Goal: Communication & Community: Answer question/provide support

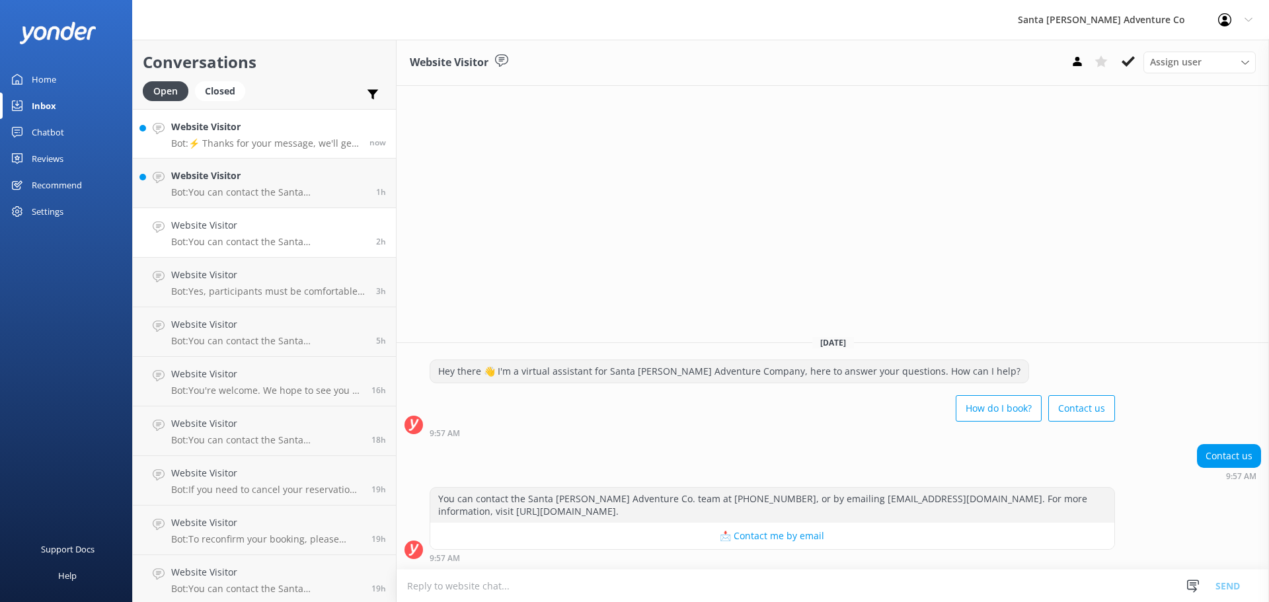
click at [233, 153] on link "Website Visitor Bot: ⚡ Thanks for your message, we'll get back to you as soon a…" at bounding box center [264, 134] width 263 height 50
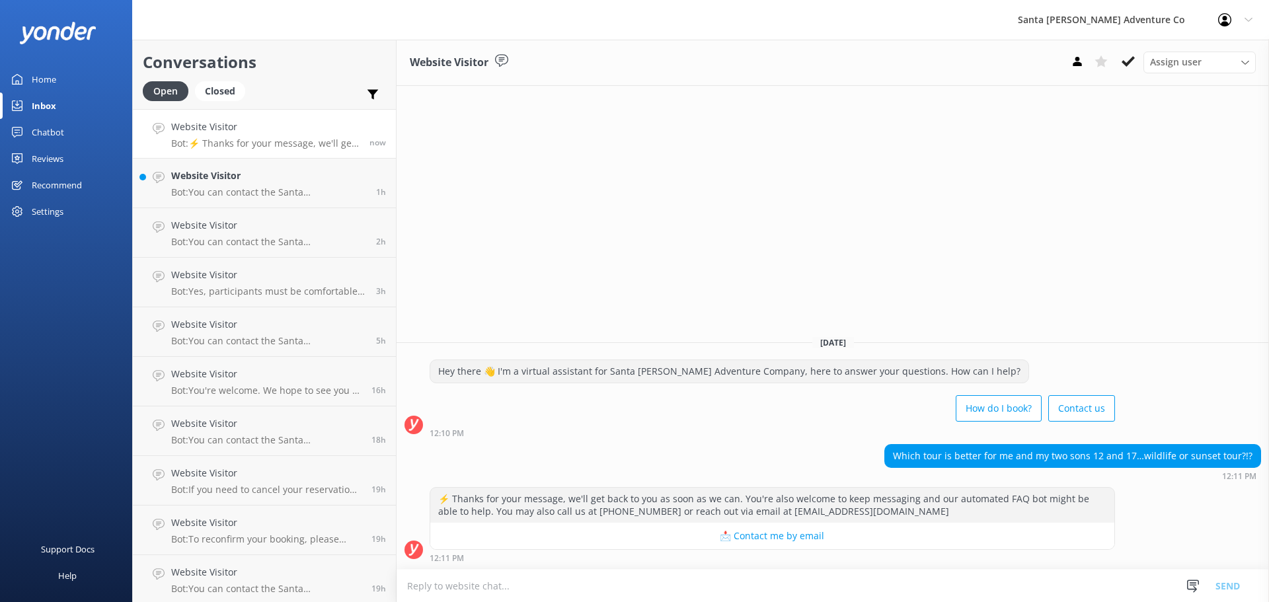
click at [518, 589] on textarea at bounding box center [832, 586] width 872 height 32
type textarea "Hey there"
click at [1221, 588] on button "Send" at bounding box center [1227, 585] width 50 height 33
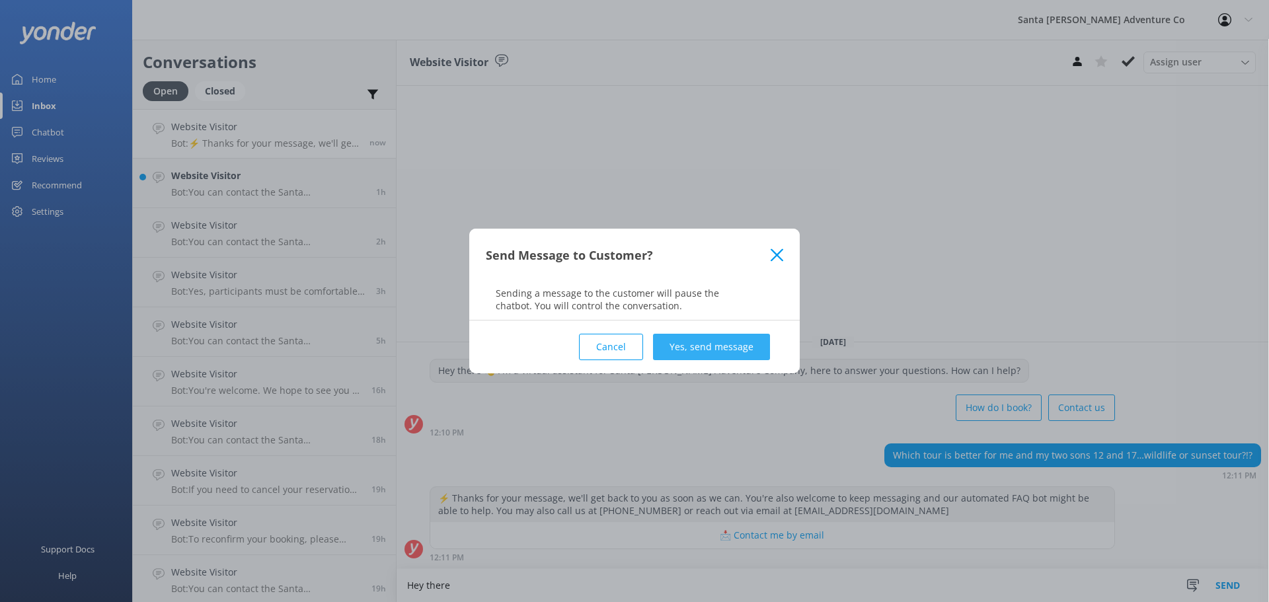
click at [697, 342] on button "Yes, send message" at bounding box center [711, 347] width 117 height 26
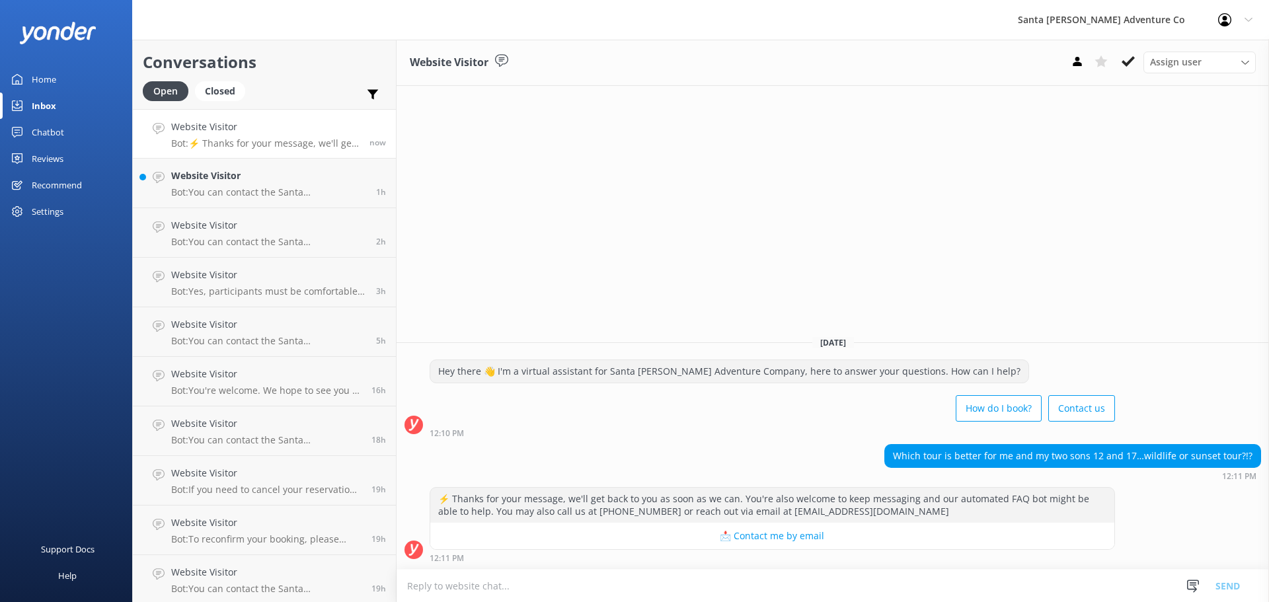
click at [451, 583] on textarea at bounding box center [832, 586] width 872 height 32
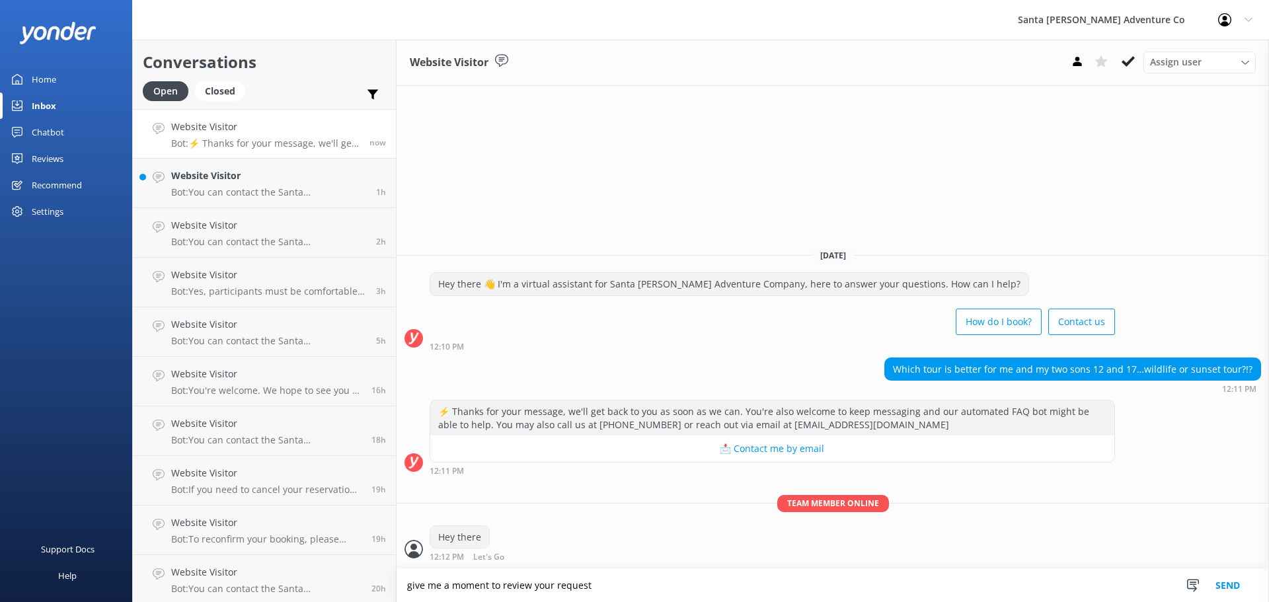
type textarea "give me a moment to review your request"
click at [1224, 591] on button "Send" at bounding box center [1227, 585] width 50 height 33
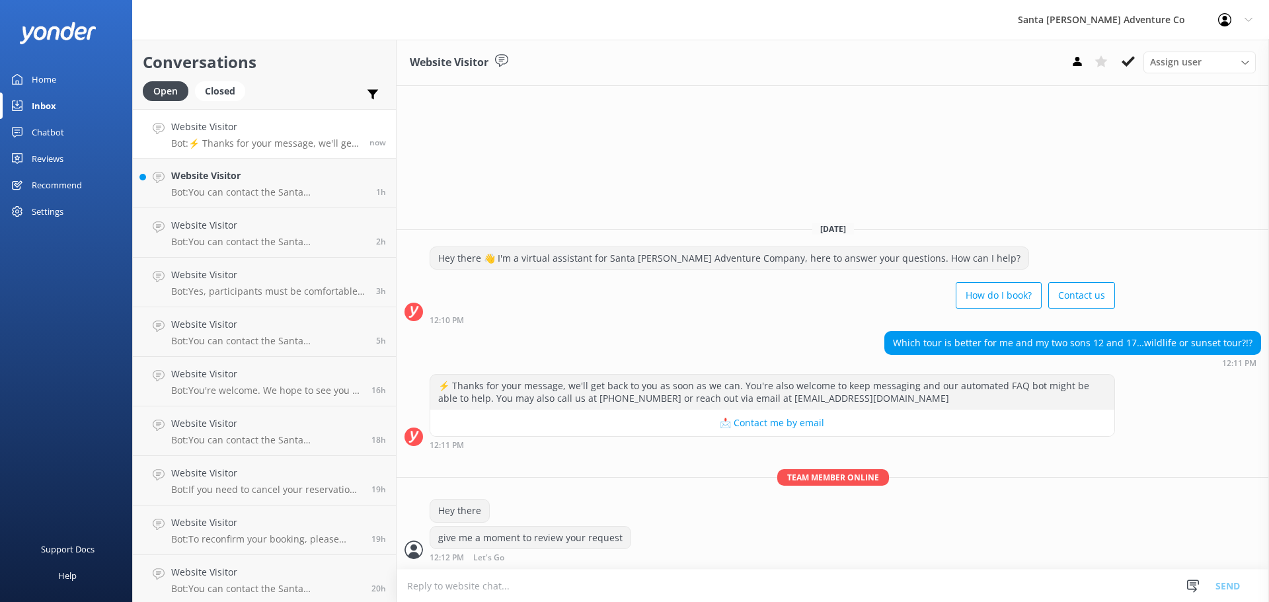
click at [515, 585] on textarea at bounding box center [832, 586] width 872 height 32
click at [610, 590] on textarea "It is up to your preference!" at bounding box center [832, 585] width 872 height 33
paste textarea "Lor Ipsumdo Sitam Conse Adip elit se $155 doe tempor. In utla et Dolorem’a Enim…"
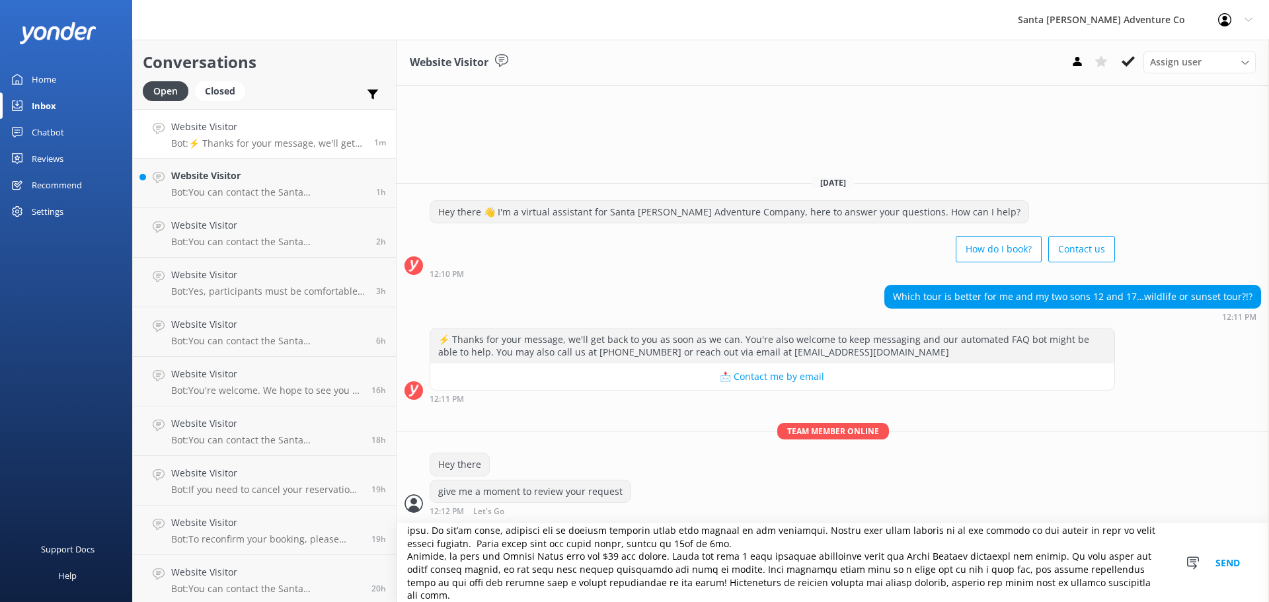
scroll to position [96, 0]
click at [696, 550] on textarea at bounding box center [832, 562] width 872 height 79
type textarea "Lo ip do si amet consectetu! Adi Elitsed Doeiu Tempo Inci utla et $503 dol magn…"
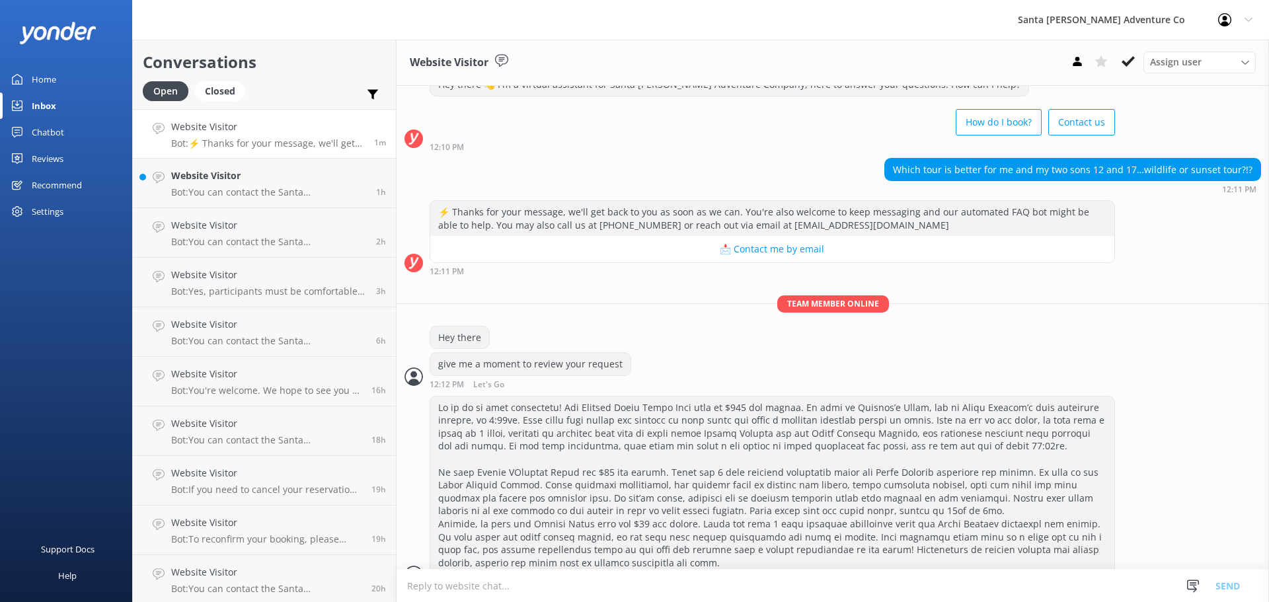
scroll to position [73, 0]
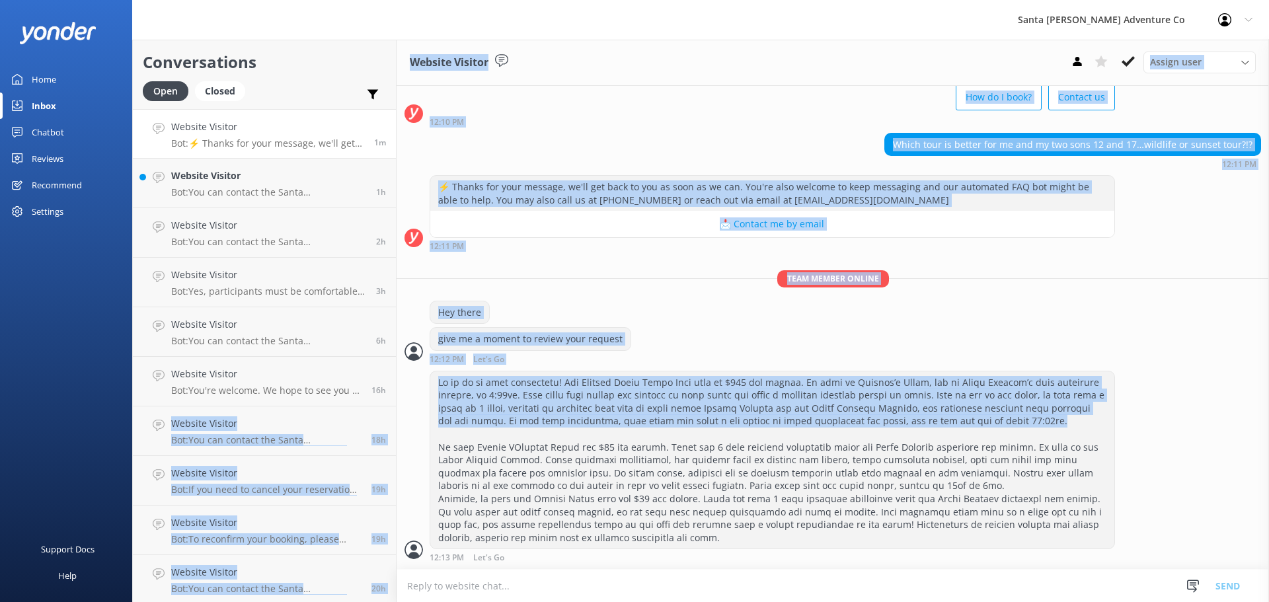
drag, startPoint x: 1068, startPoint y: 423, endPoint x: 390, endPoint y: 397, distance: 679.0
click at [390, 397] on div "Conversations Open Closed Important Assigned to me Unassigned Website Visitor B…" at bounding box center [700, 321] width 1136 height 562
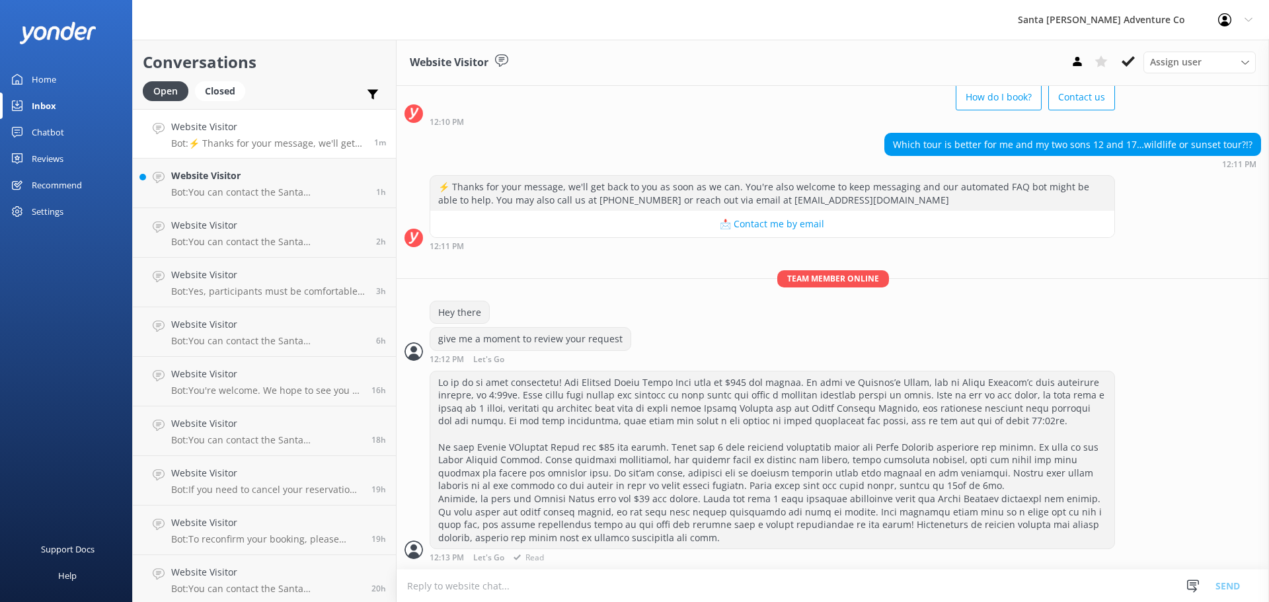
click at [630, 473] on div at bounding box center [772, 460] width 684 height 178
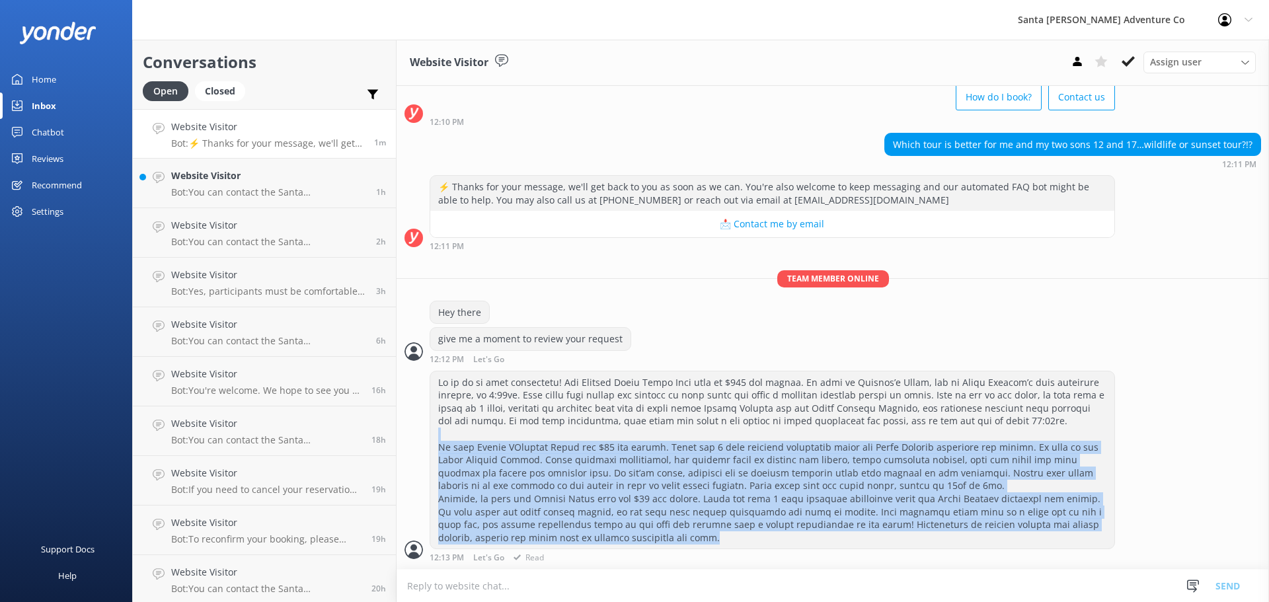
drag, startPoint x: 673, startPoint y: 536, endPoint x: 451, endPoint y: 433, distance: 244.2
click at [451, 433] on div at bounding box center [772, 460] width 684 height 178
click at [780, 492] on div at bounding box center [772, 460] width 684 height 178
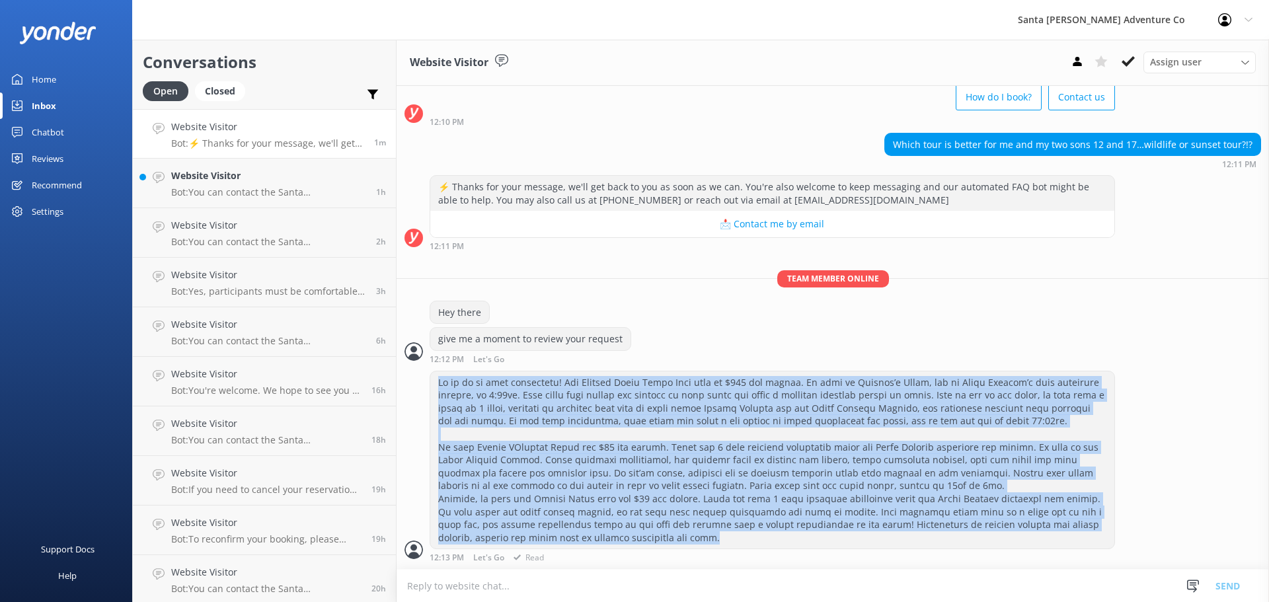
drag, startPoint x: 667, startPoint y: 538, endPoint x: 418, endPoint y: 382, distance: 294.2
click at [418, 382] on div "12:13 PM Let's Go Read" at bounding box center [832, 467] width 872 height 192
click at [659, 532] on div at bounding box center [772, 460] width 684 height 178
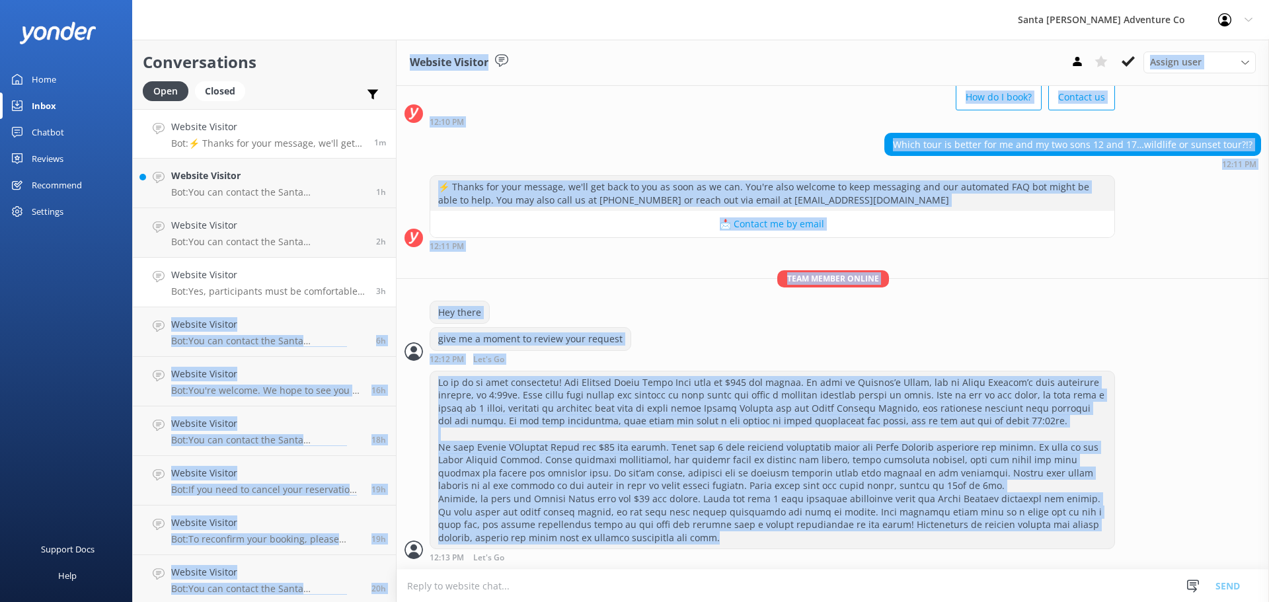
drag, startPoint x: 659, startPoint y: 542, endPoint x: 383, endPoint y: 259, distance: 395.3
click at [383, 259] on div "Conversations Open Closed Important Assigned to me Unassigned Website Visitor B…" at bounding box center [700, 321] width 1136 height 562
click at [562, 270] on p "Team member online" at bounding box center [832, 278] width 872 height 17
drag, startPoint x: 714, startPoint y: 548, endPoint x: 252, endPoint y: 225, distance: 563.2
click at [252, 225] on div "Conversations Open Closed Important Assigned to me Unassigned Website Visitor B…" at bounding box center [700, 321] width 1136 height 562
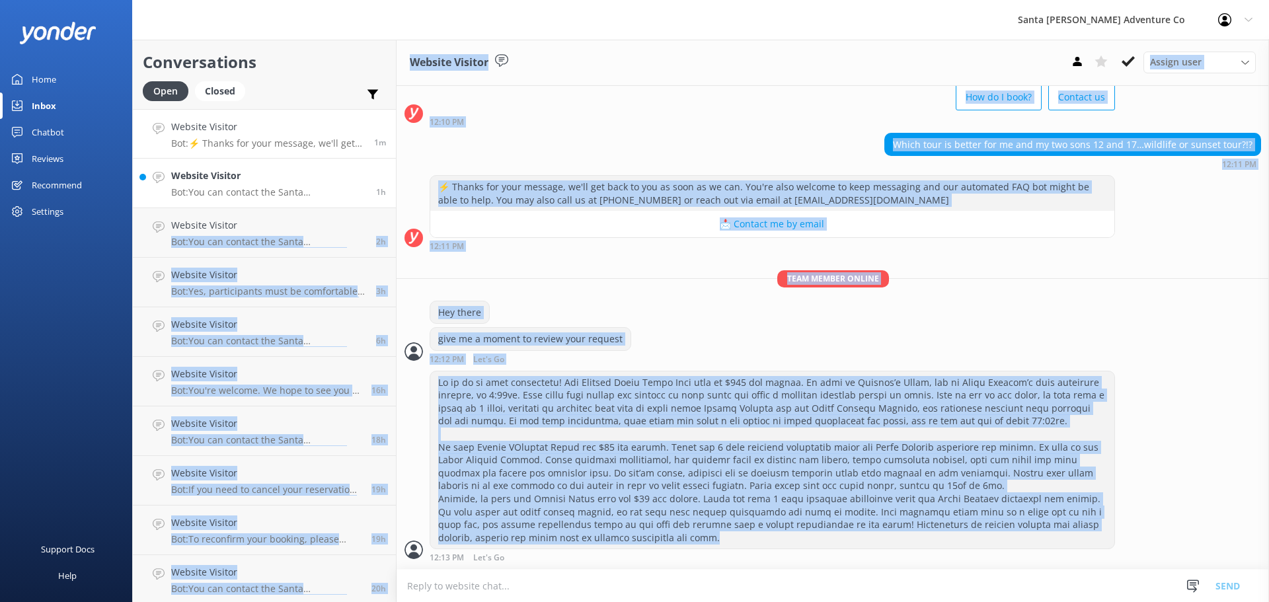
click at [271, 198] on p "Bot: You can contact the Santa [PERSON_NAME] Adventure Co. team at [PHONE_NUMBE…" at bounding box center [268, 192] width 195 height 12
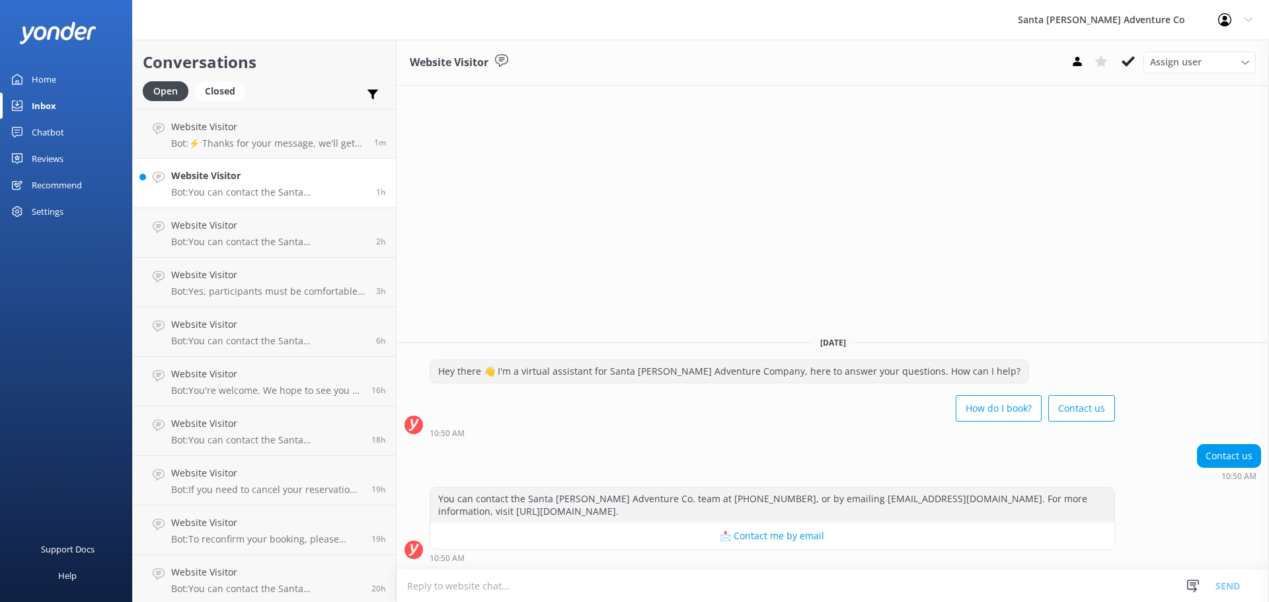
click at [250, 173] on h4 "Website Visitor" at bounding box center [268, 175] width 195 height 15
click at [252, 137] on p "Me:" at bounding box center [267, 143] width 193 height 12
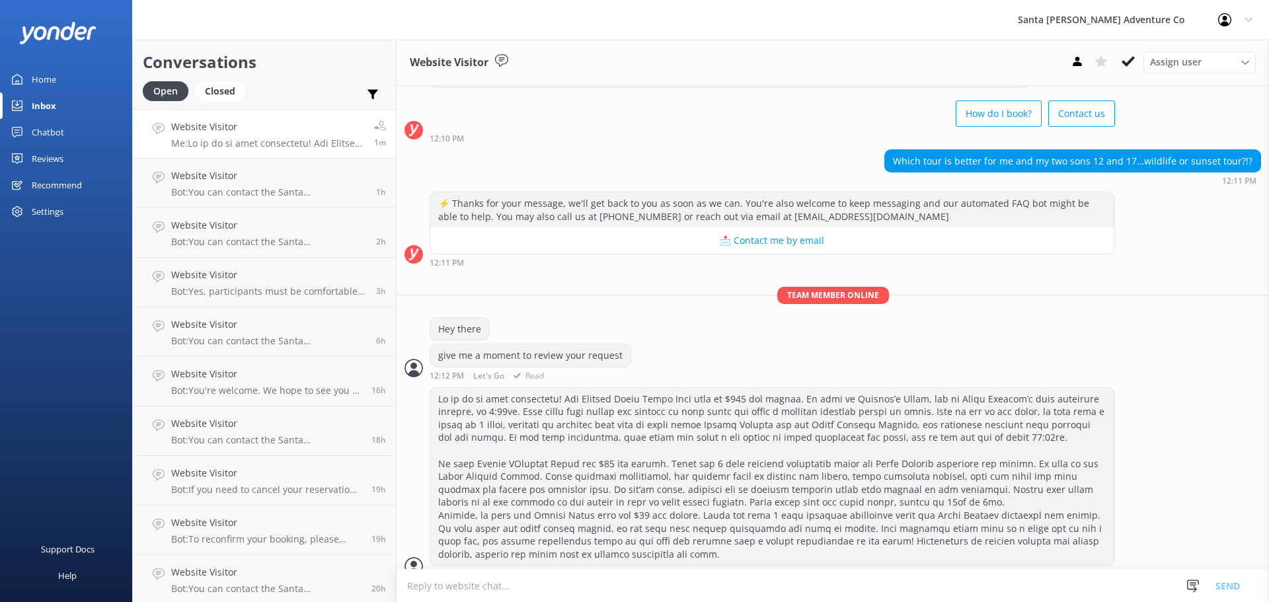
scroll to position [73, 0]
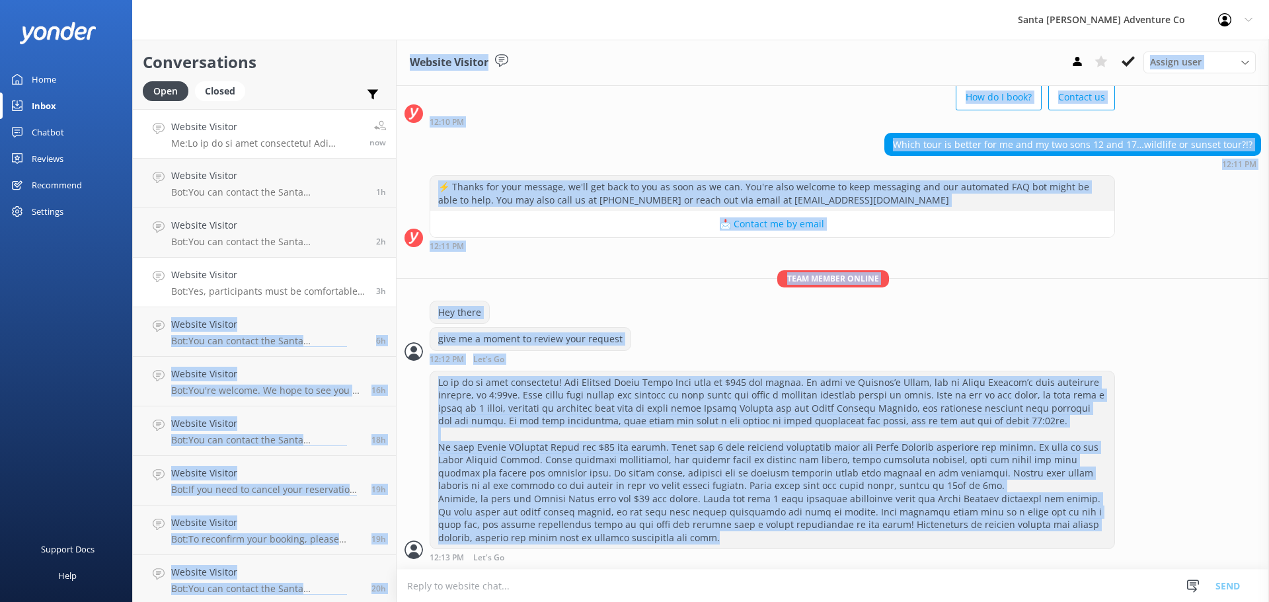
drag, startPoint x: 602, startPoint y: 524, endPoint x: 375, endPoint y: 294, distance: 322.8
click at [375, 294] on div "Conversations Open Closed Important Assigned to me Unassigned Website Visitor M…" at bounding box center [700, 321] width 1136 height 562
click at [641, 316] on div "Hey there" at bounding box center [832, 314] width 872 height 27
drag, startPoint x: 665, startPoint y: 565, endPoint x: 425, endPoint y: 281, distance: 371.8
click at [425, 281] on div "[DATE] Hey there 👋 I'm a virtual assistant for Santa [PERSON_NAME] Adventure Co…" at bounding box center [832, 291] width 872 height 556
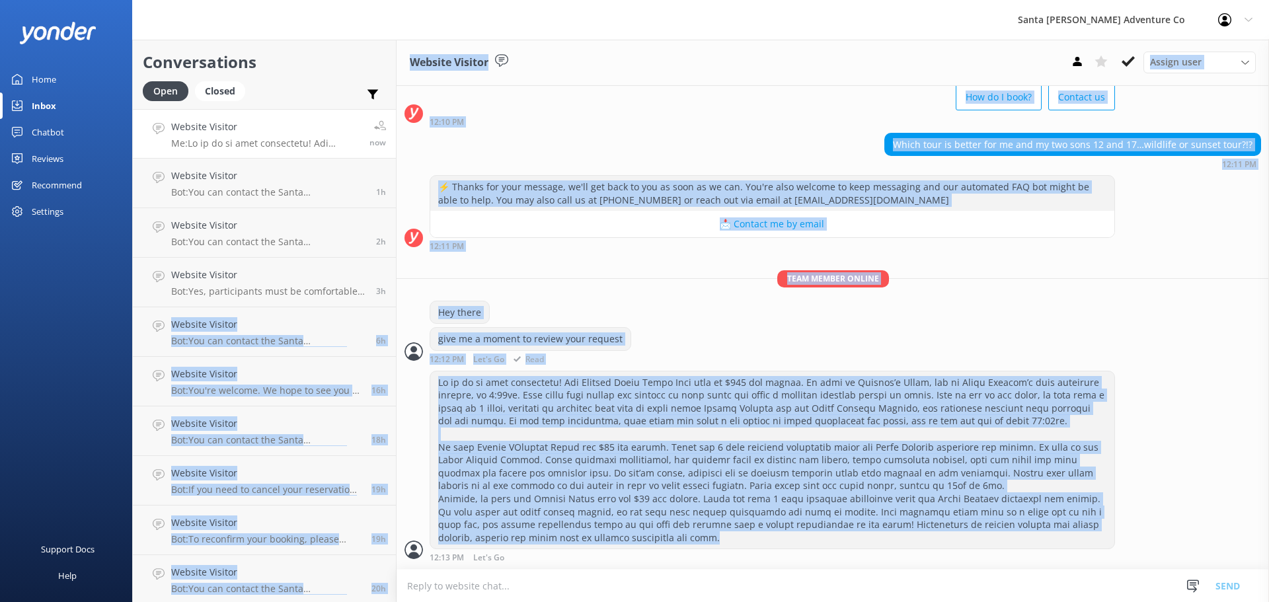
click at [653, 333] on div "give me a moment to review your request 12:12 PM Let's Go Read" at bounding box center [832, 345] width 872 height 36
